Goal: Purchase product/service

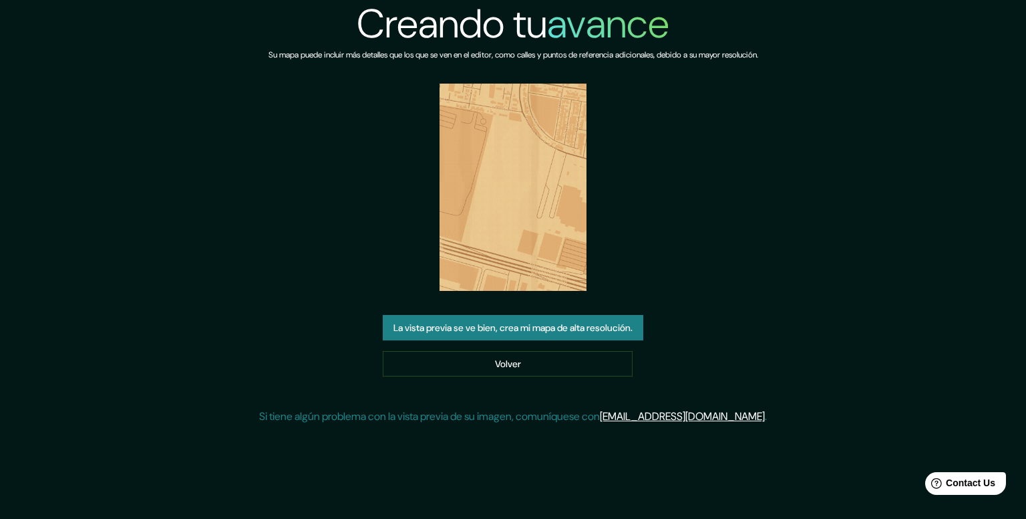
click at [594, 335] on font "La vista previa se ve bien, crea mi mapa de alta resolución." at bounding box center [513, 327] width 239 height 17
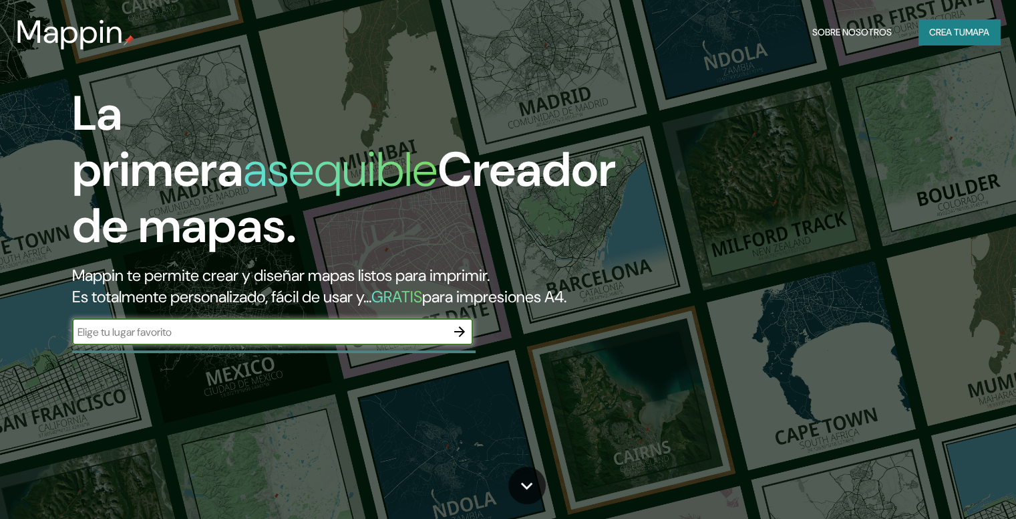
click at [401, 339] on input "text" at bounding box center [259, 331] width 374 height 15
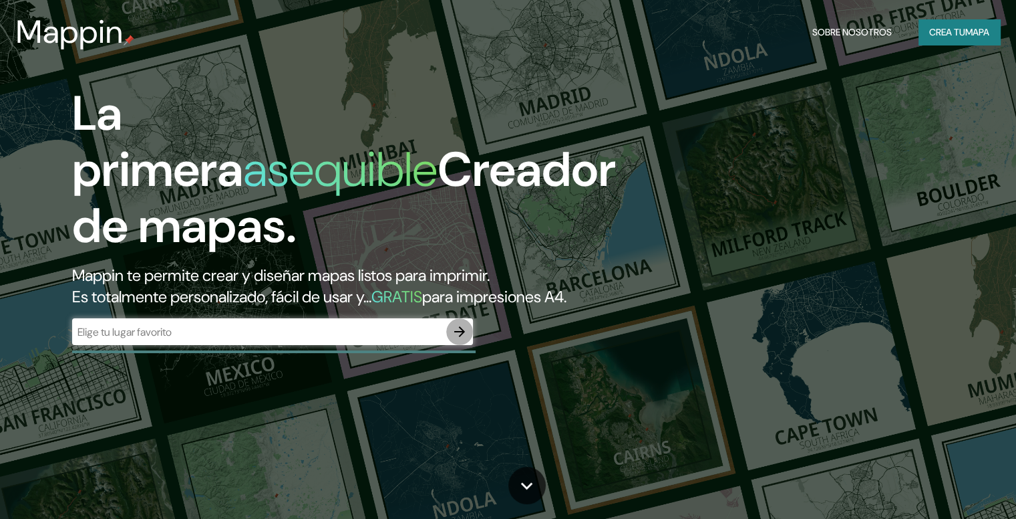
click at [460, 339] on icon "button" at bounding box center [460, 331] width 16 height 16
